Goal: Task Accomplishment & Management: Use online tool/utility

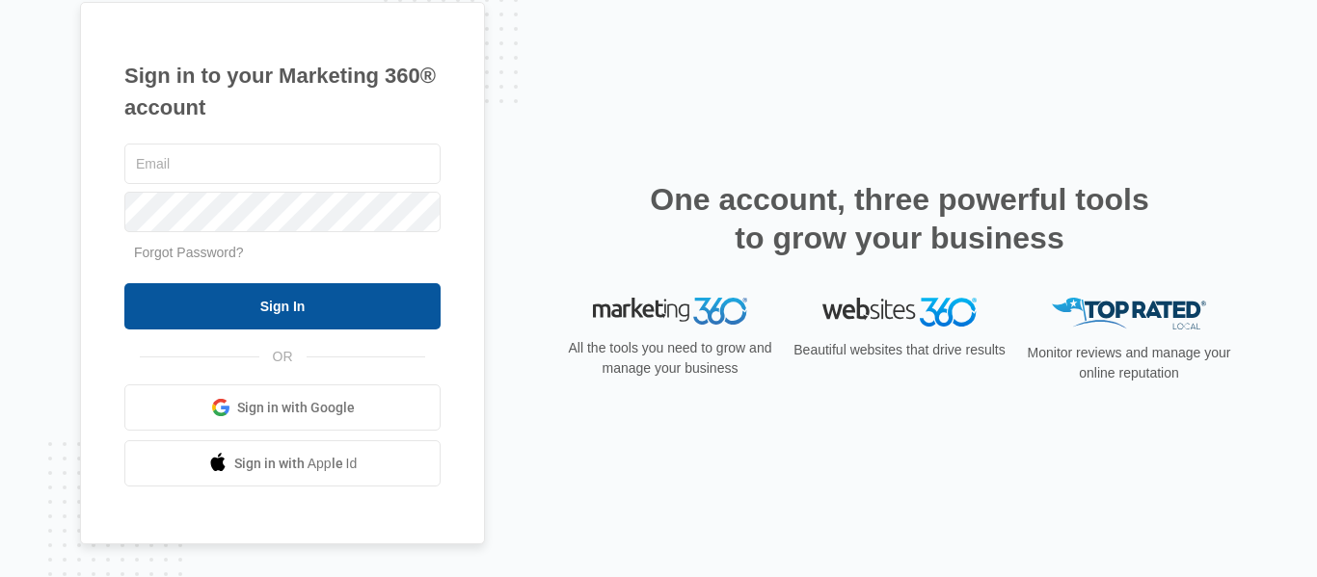
type input "[PERSON_NAME][EMAIL_ADDRESS][DOMAIN_NAME]"
click at [277, 307] on input "Sign In" at bounding box center [282, 306] width 316 height 46
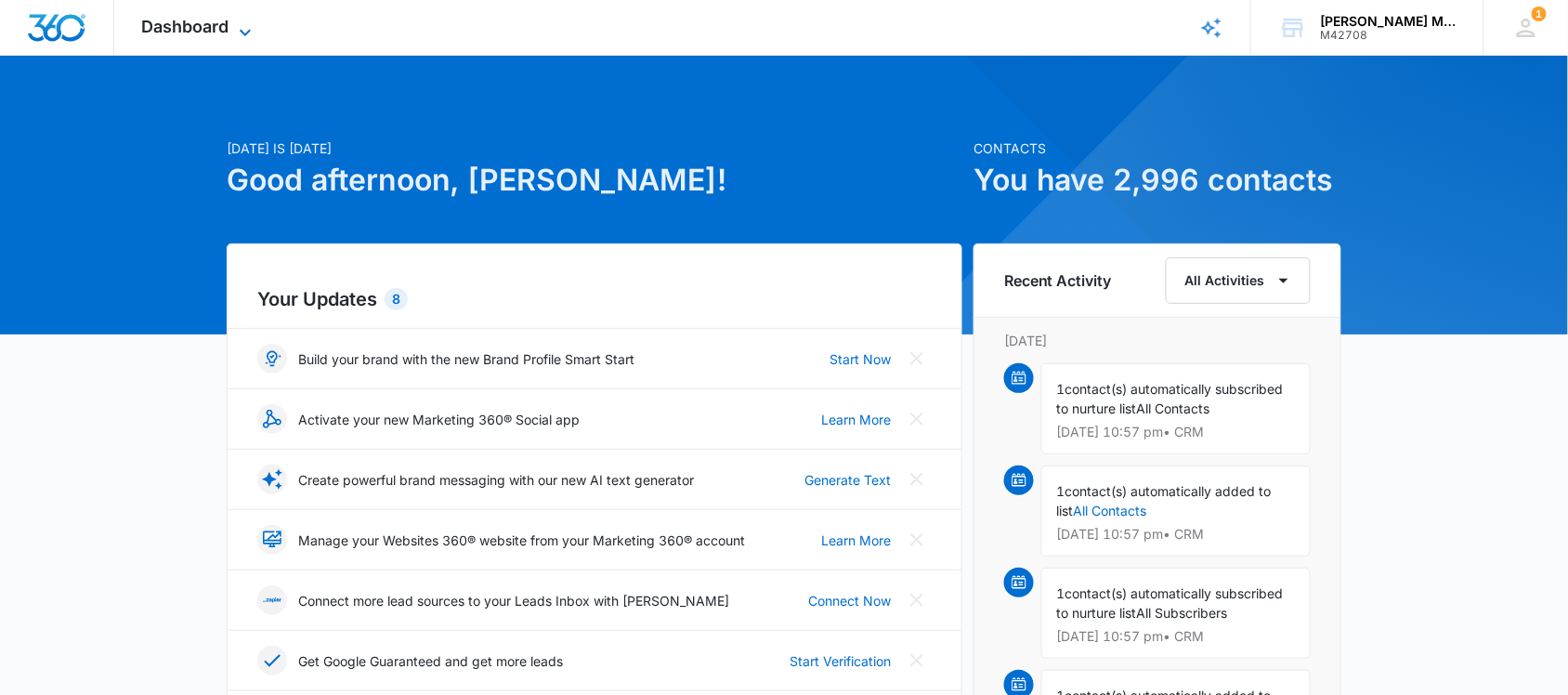
click at [204, 28] on span "Dashboard" at bounding box center [186, 26] width 88 height 19
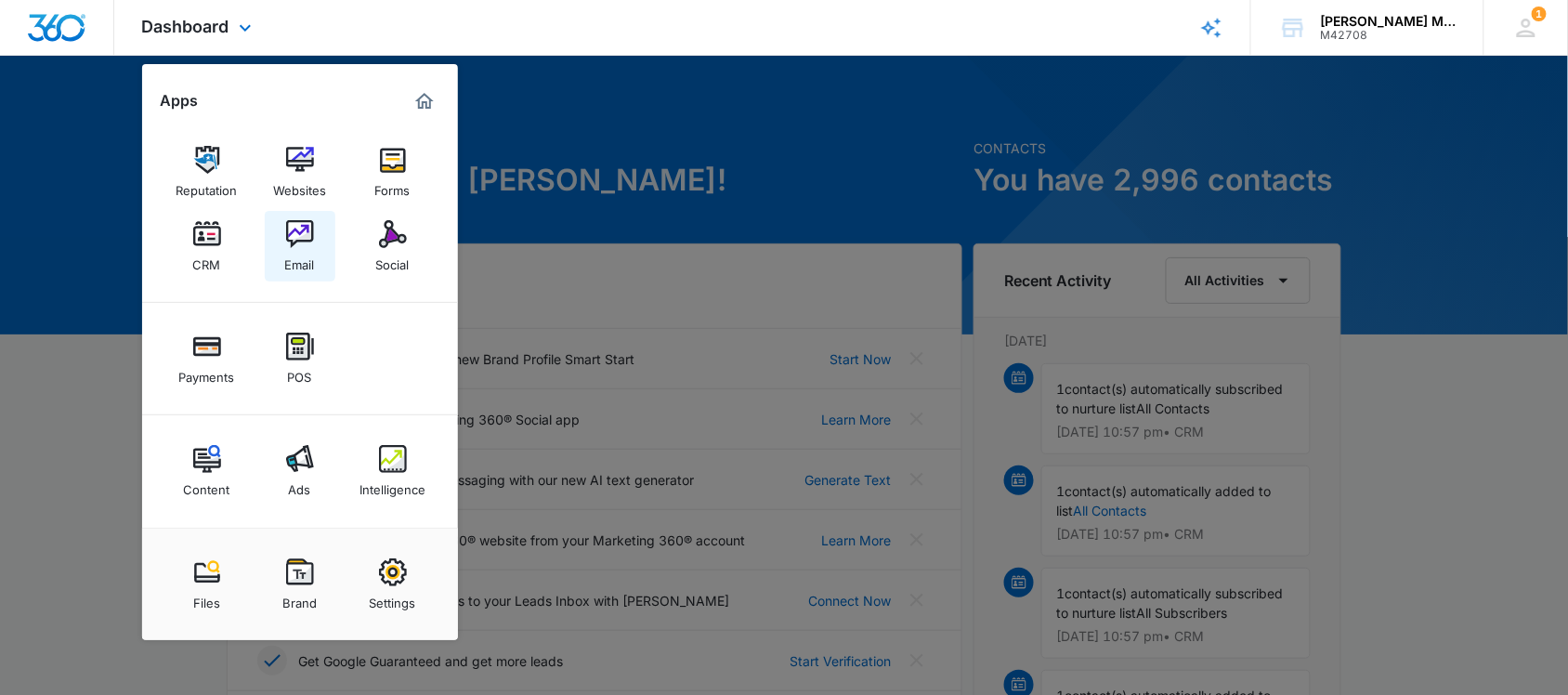
click at [303, 239] on img at bounding box center [300, 233] width 28 height 28
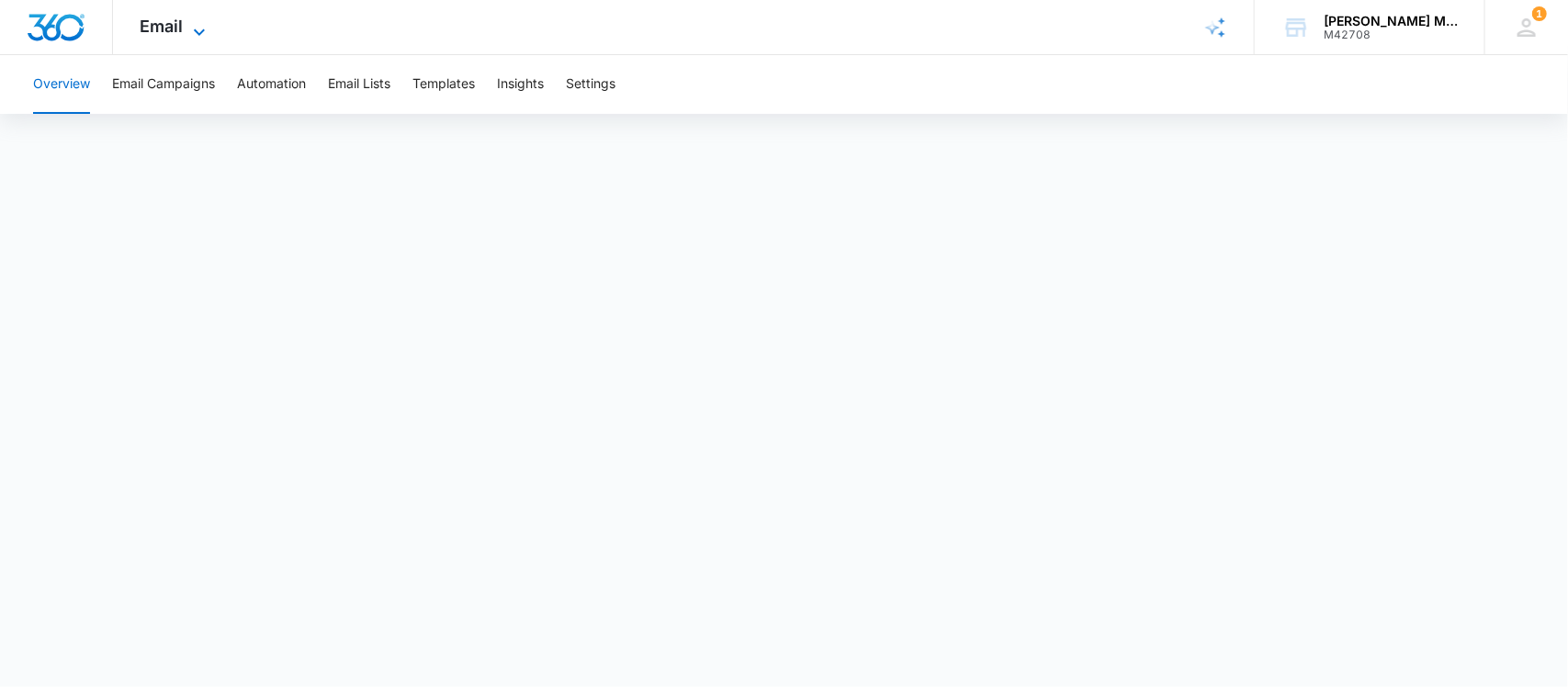
click at [170, 26] on span "Email" at bounding box center [162, 26] width 43 height 19
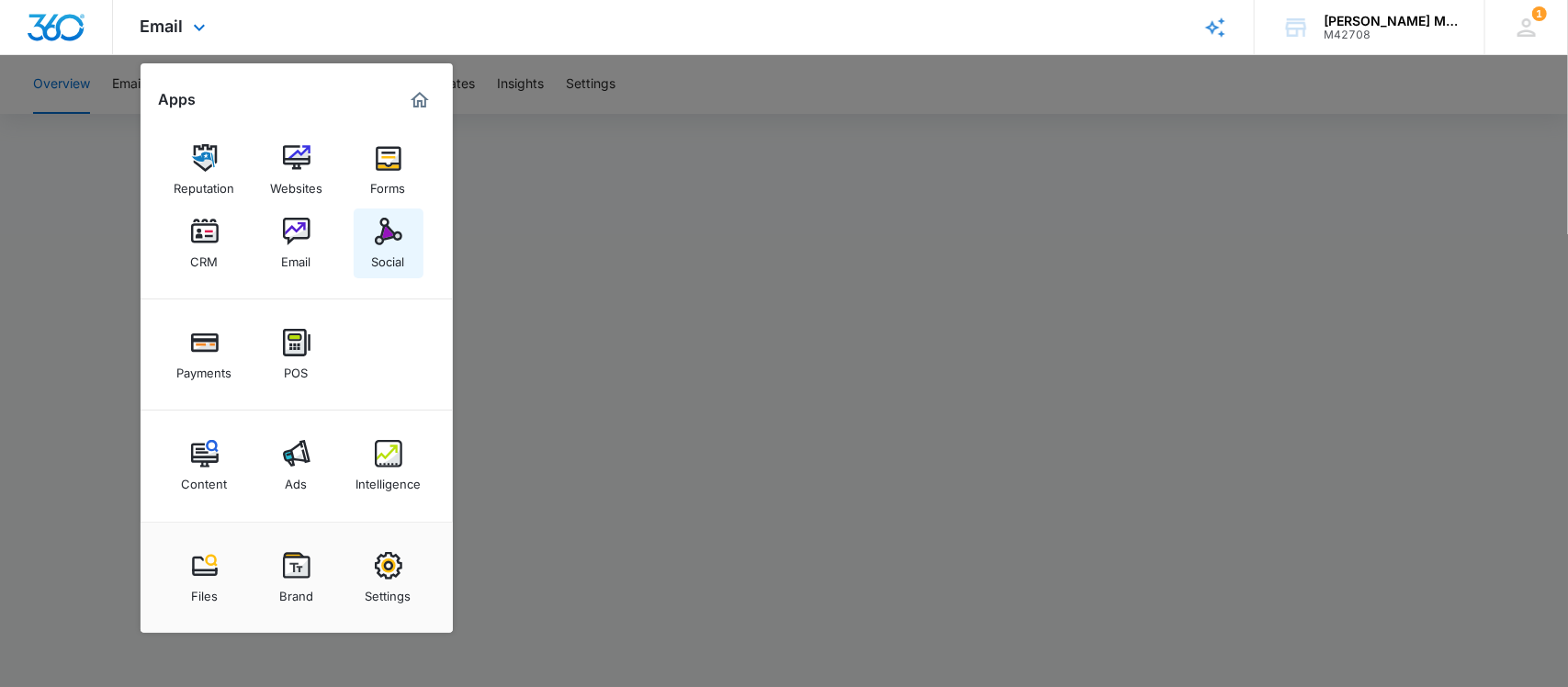
click at [384, 239] on img at bounding box center [388, 231] width 28 height 28
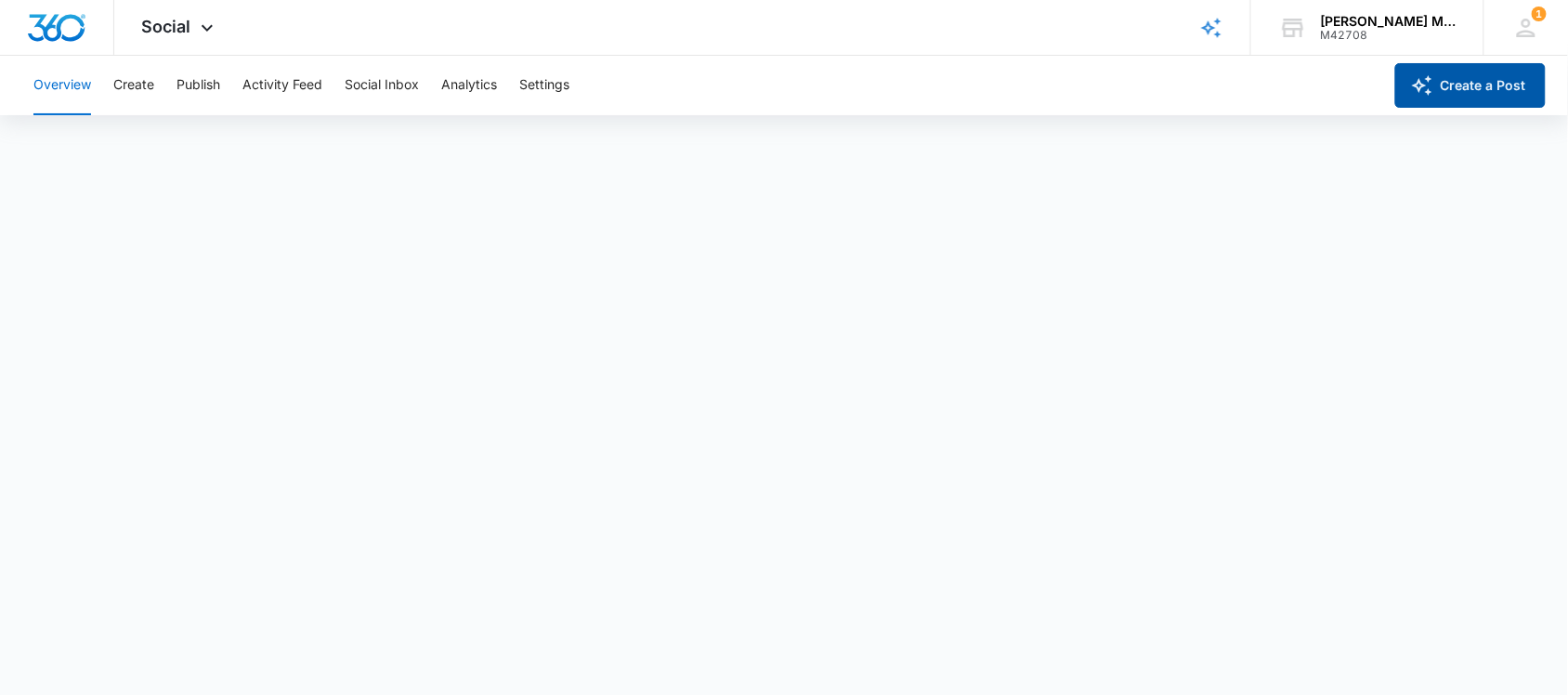
click at [1450, 87] on button "Create a Post" at bounding box center [1471, 86] width 150 height 44
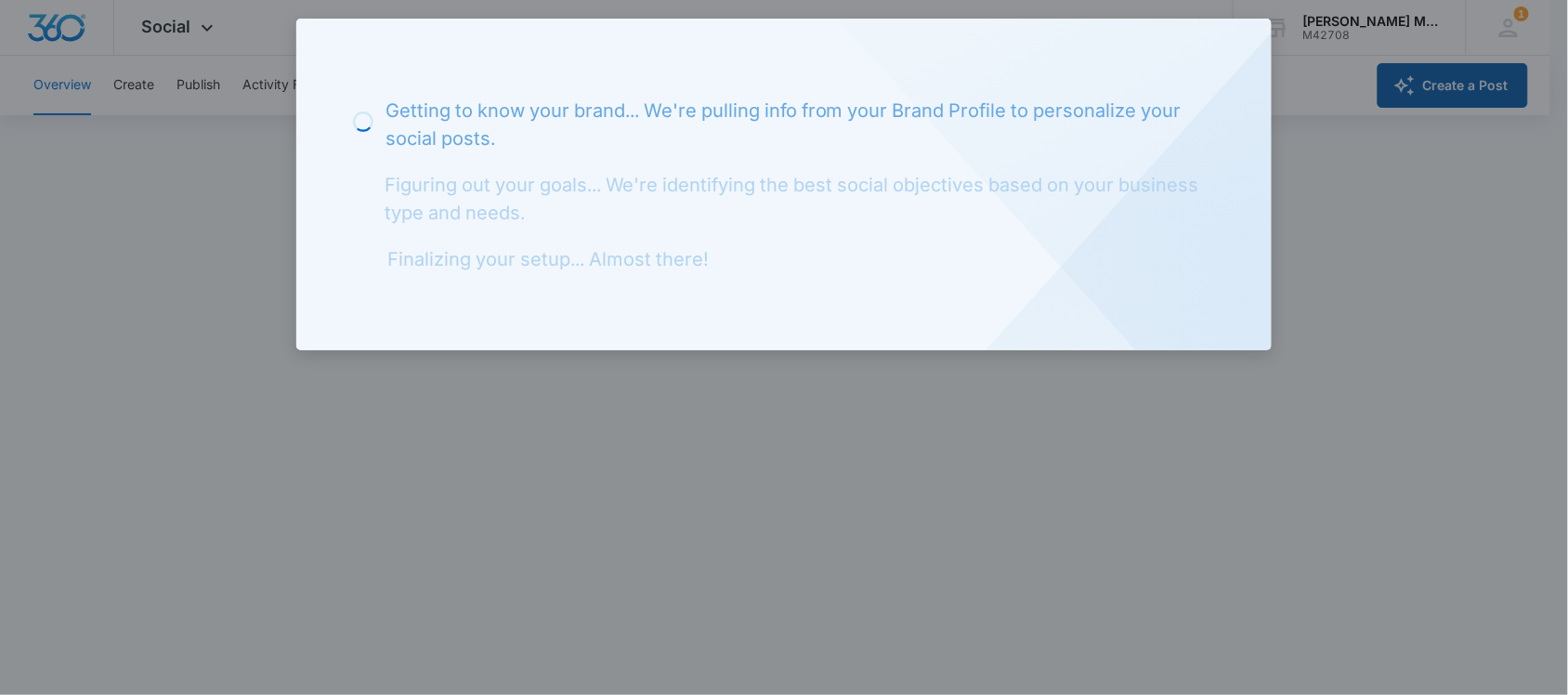
click at [1450, 87] on div at bounding box center [784, 347] width 1568 height 695
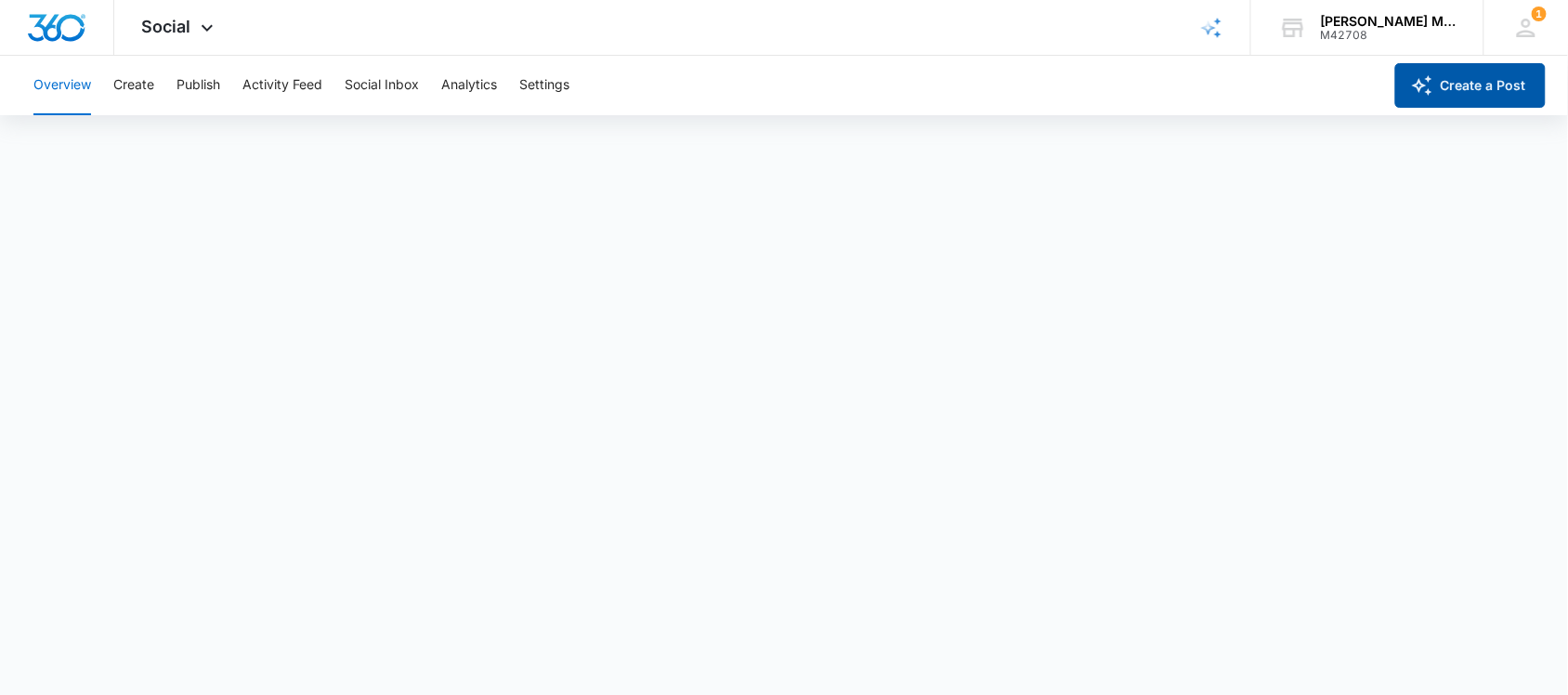
click at [1450, 87] on button "Create a Post" at bounding box center [1471, 86] width 150 height 44
